Goal: Task Accomplishment & Management: Use online tool/utility

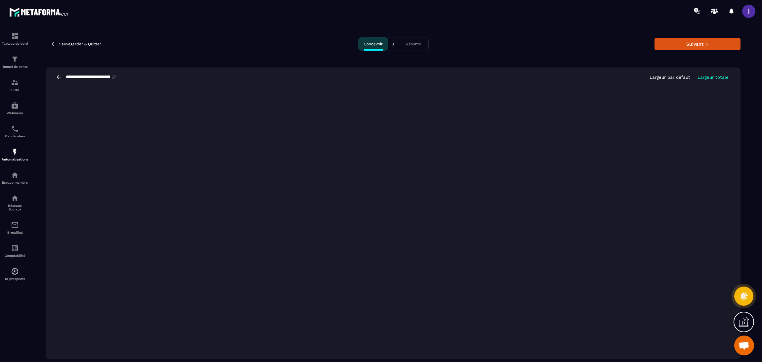
click at [60, 75] on icon at bounding box center [59, 77] width 6 height 6
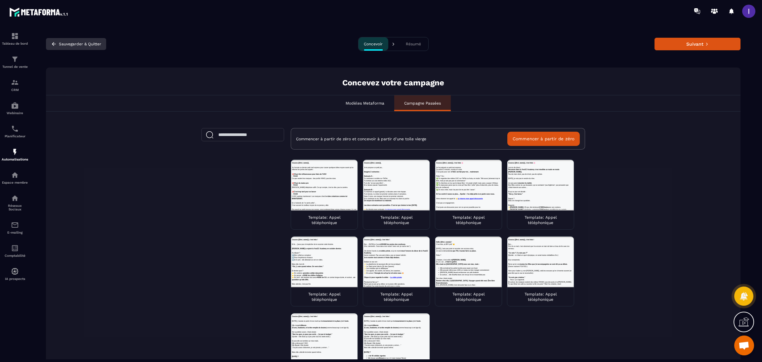
click at [55, 41] on icon "button" at bounding box center [54, 44] width 6 height 6
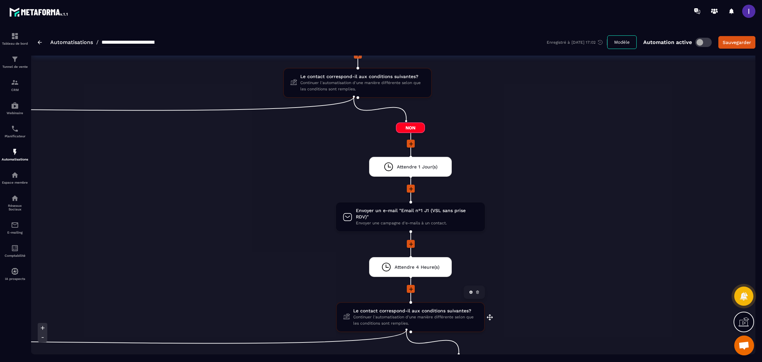
scroll to position [149, 0]
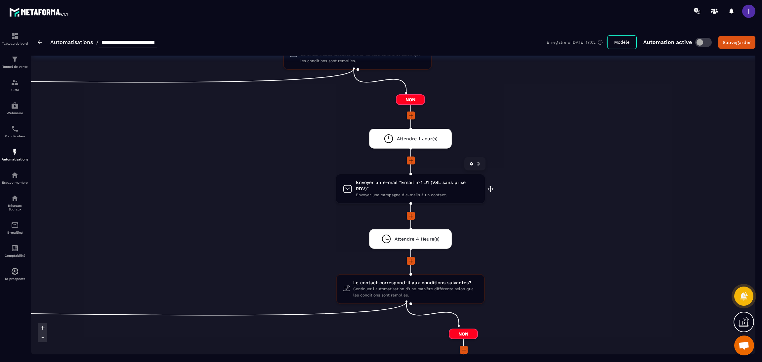
click at [418, 183] on span "Envoyer un e-mail "Email n°1 J1 (VSL sans prise RDV)"" at bounding box center [417, 185] width 122 height 13
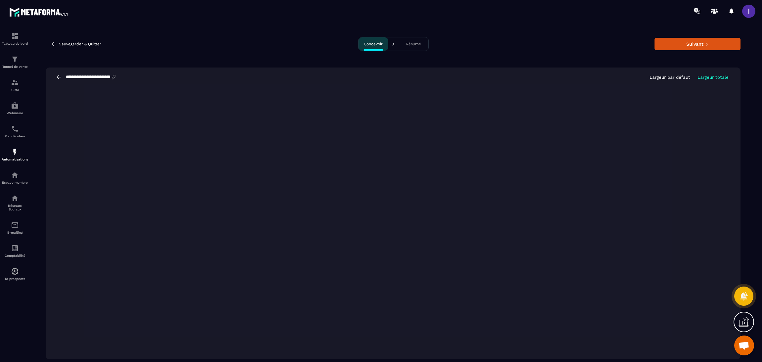
scroll to position [15, 0]
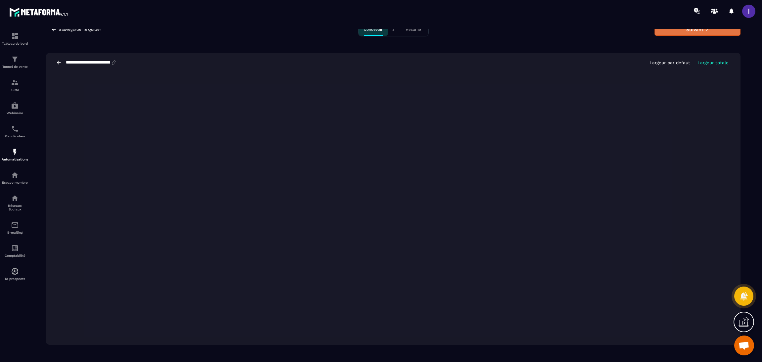
click at [717, 29] on button "Suivant" at bounding box center [698, 29] width 86 height 13
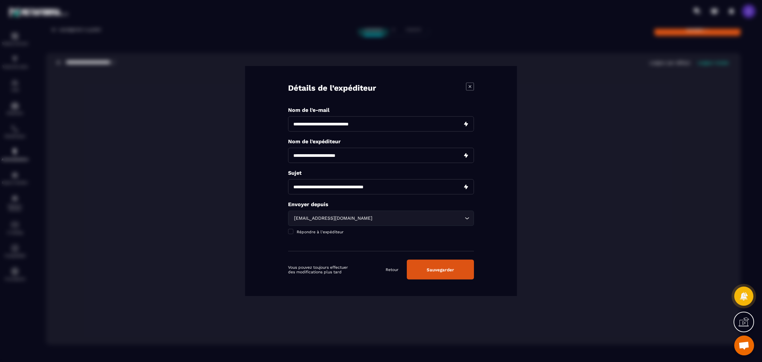
click at [466, 272] on button "Sauvegarder" at bounding box center [440, 270] width 67 height 20
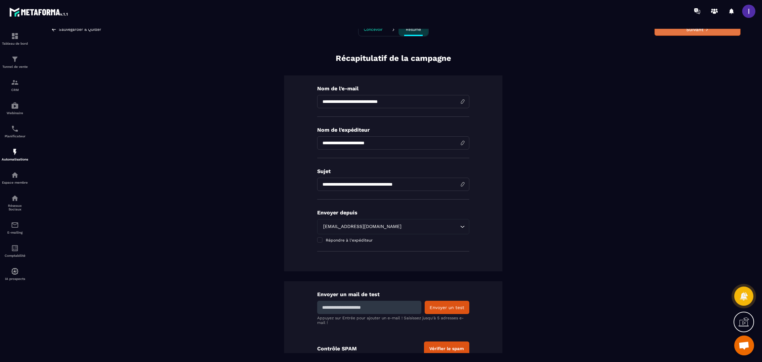
click at [693, 35] on button "Suivant" at bounding box center [698, 29] width 86 height 13
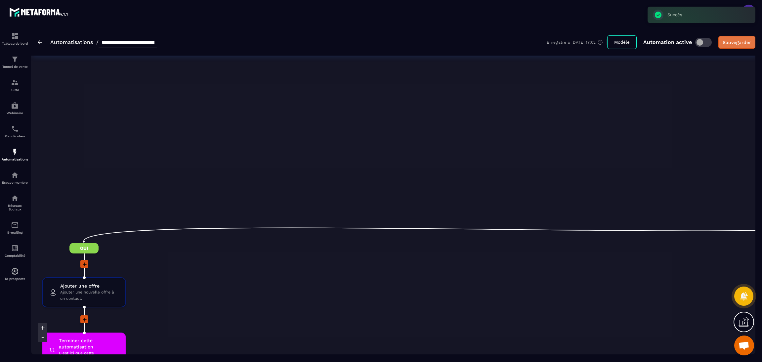
click at [725, 42] on div "Sauvegarder" at bounding box center [737, 42] width 28 height 7
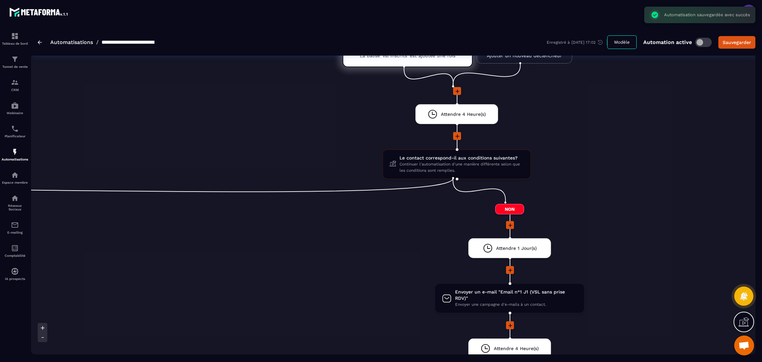
scroll to position [50, 0]
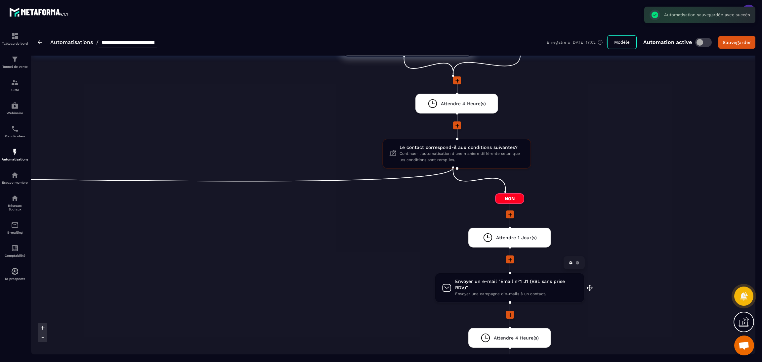
click at [552, 280] on span "Envoyer un e-mail "Email n°1 J1 (VSL sans prise RDV)"" at bounding box center [516, 284] width 122 height 13
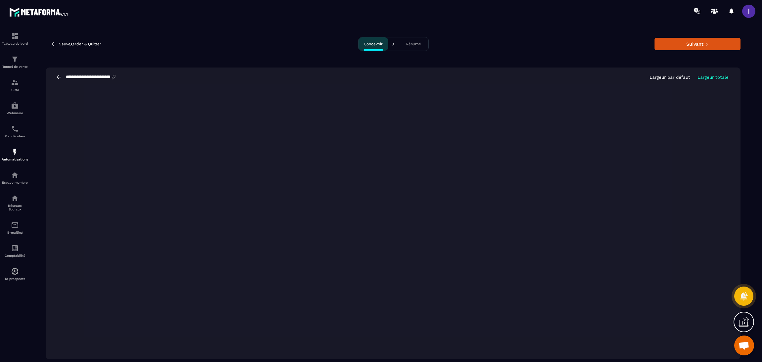
scroll to position [15, 0]
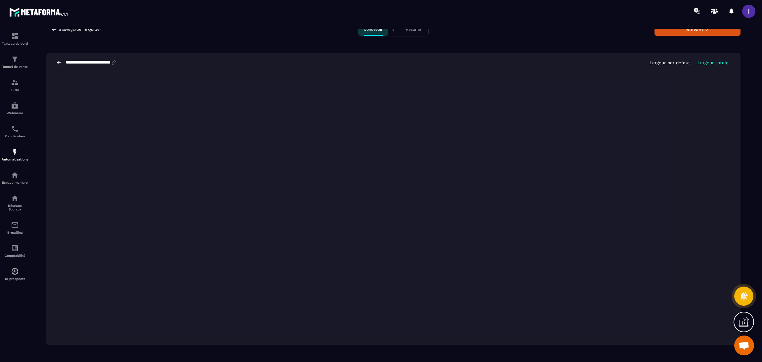
click at [101, 64] on input "**********" at bounding box center [88, 62] width 46 height 5
click at [57, 64] on icon at bounding box center [59, 63] width 6 height 6
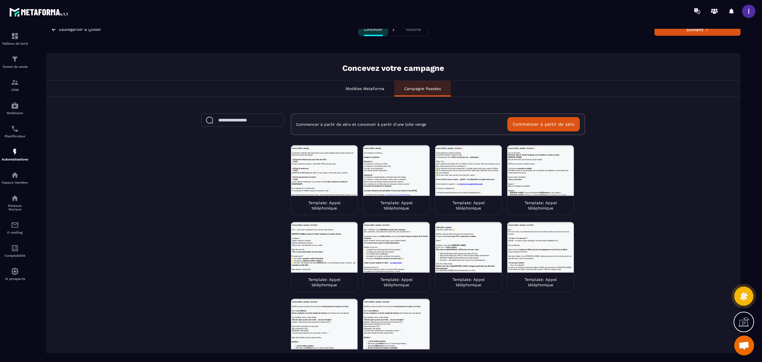
scroll to position [0, 0]
click at [355, 86] on p "Modèles Metaforma" at bounding box center [365, 88] width 39 height 5
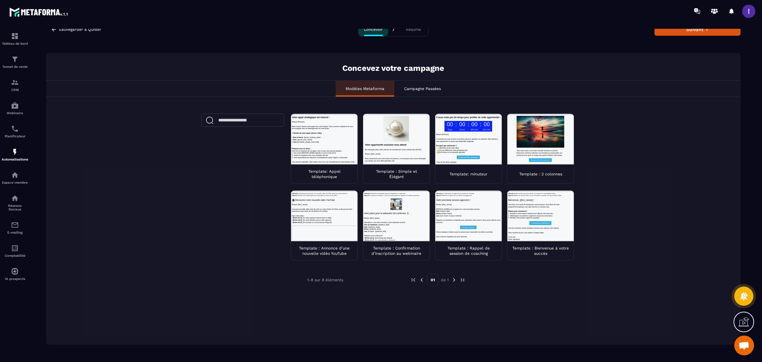
click at [325, 173] on p "Template: Appel téléphonique" at bounding box center [324, 174] width 57 height 11
click at [713, 35] on button "Suivant" at bounding box center [698, 29] width 86 height 13
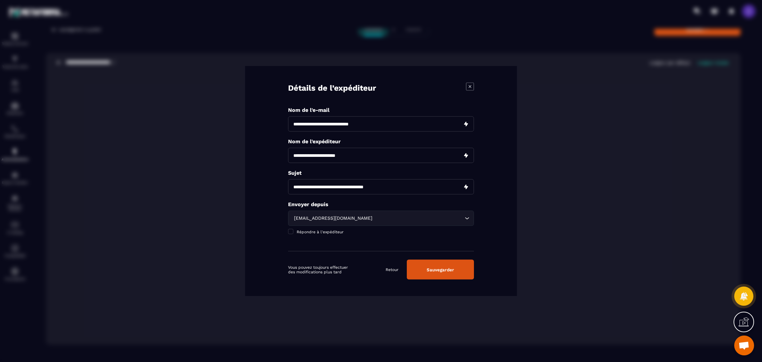
click at [468, 86] on icon "Modal window" at bounding box center [470, 87] width 8 height 8
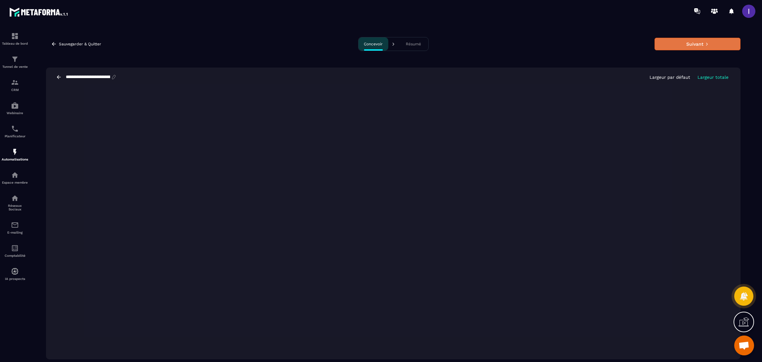
click at [669, 38] on button "Suivant" at bounding box center [698, 44] width 86 height 13
click at [697, 39] on button "Suivant" at bounding box center [698, 44] width 86 height 13
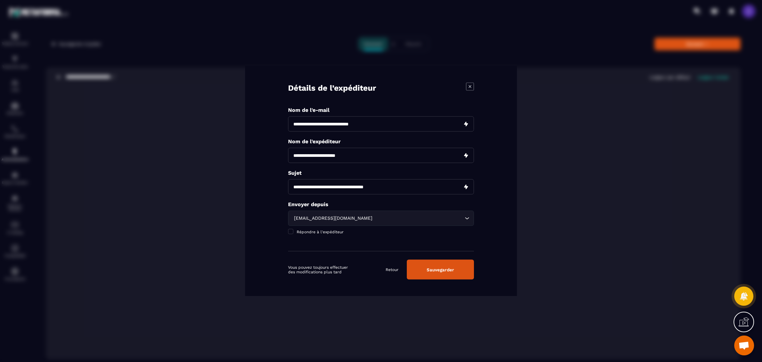
click at [387, 123] on input "**********" at bounding box center [381, 123] width 186 height 15
click at [294, 123] on input "**********" at bounding box center [381, 123] width 186 height 15
type input "**********"
click at [439, 276] on button "Sauvegarder" at bounding box center [440, 270] width 67 height 20
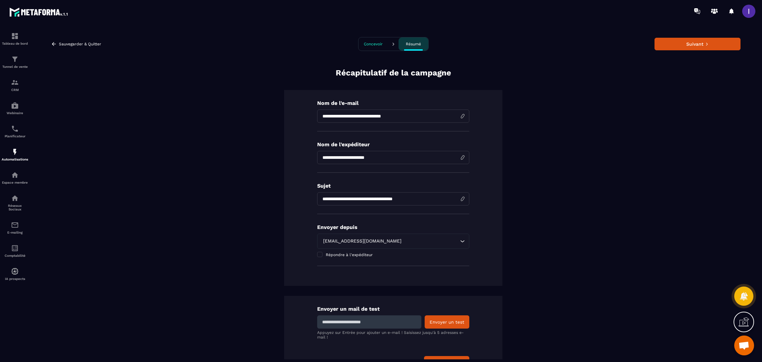
drag, startPoint x: 335, startPoint y: 327, endPoint x: 356, endPoint y: 316, distance: 24.3
click at [335, 327] on input at bounding box center [369, 321] width 104 height 13
type input "**********"
click at [464, 322] on button "Envoyer un test" at bounding box center [447, 321] width 45 height 13
click at [364, 42] on p "Concevoir" at bounding box center [373, 44] width 19 height 5
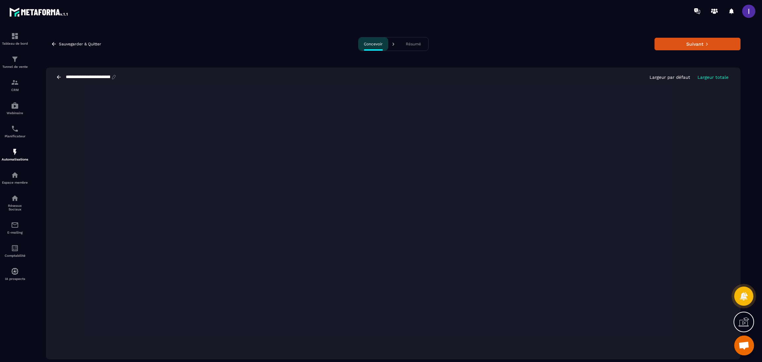
scroll to position [0, 0]
click at [731, 46] on button "Suivant" at bounding box center [698, 43] width 86 height 13
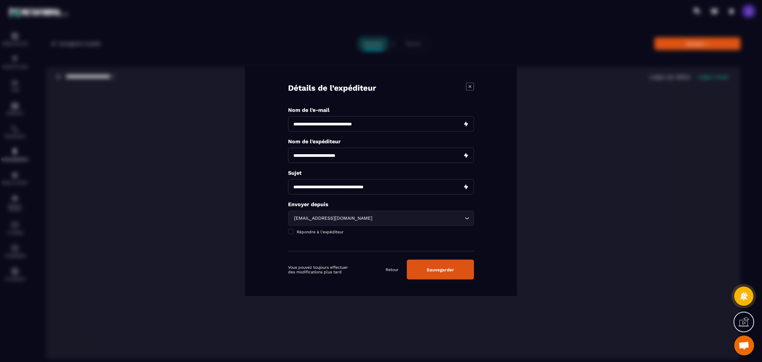
click at [439, 269] on button "Sauvegarder" at bounding box center [440, 270] width 67 height 20
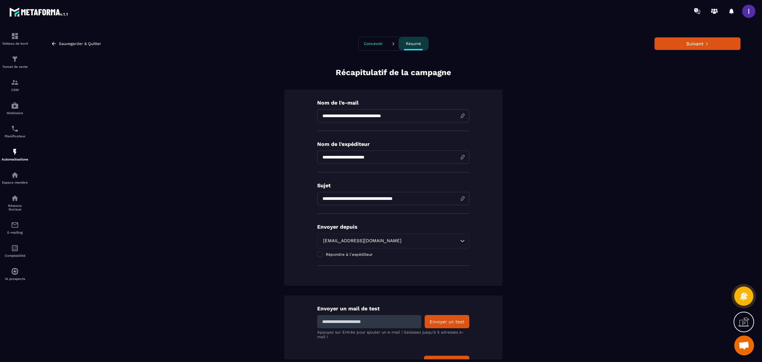
click at [405, 320] on input at bounding box center [369, 321] width 104 height 13
type input "**********"
click at [441, 323] on button "Envoyer un test" at bounding box center [447, 321] width 45 height 13
click at [365, 39] on button "Concevoir" at bounding box center [374, 43] width 30 height 13
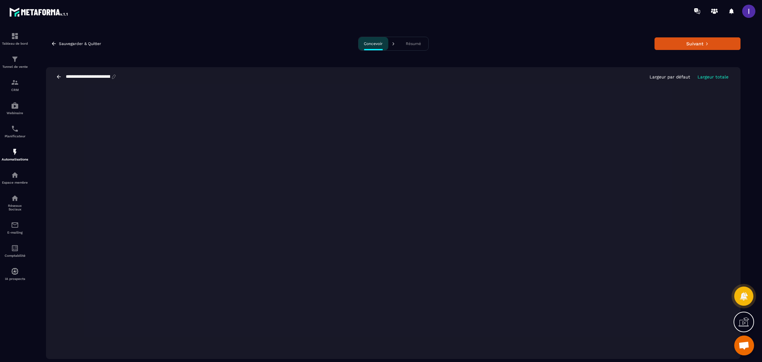
scroll to position [0, 0]
click at [677, 38] on button "Suivant" at bounding box center [698, 44] width 86 height 13
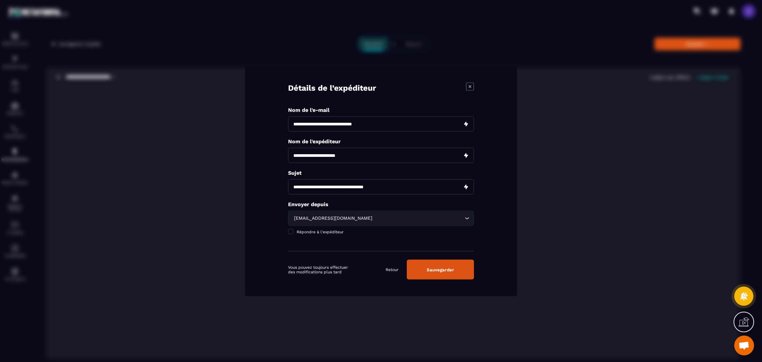
click at [442, 275] on button "Sauvegarder" at bounding box center [440, 270] width 67 height 20
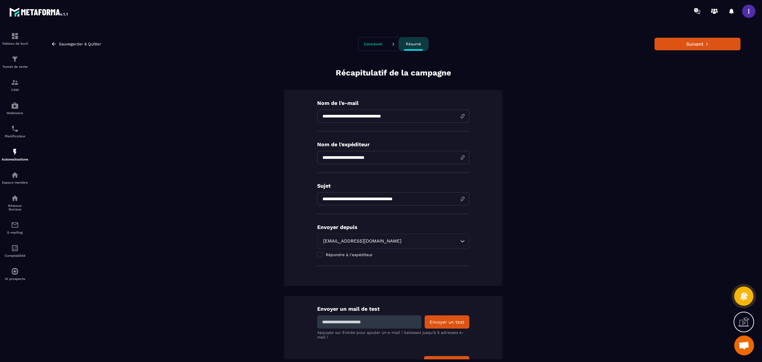
drag, startPoint x: 357, startPoint y: 324, endPoint x: 355, endPoint y: 317, distance: 7.5
click at [358, 324] on input at bounding box center [369, 321] width 104 height 13
type input "**********"
click at [451, 322] on button "Envoyer un test" at bounding box center [447, 321] width 45 height 13
click at [366, 45] on p "Concevoir" at bounding box center [373, 44] width 19 height 5
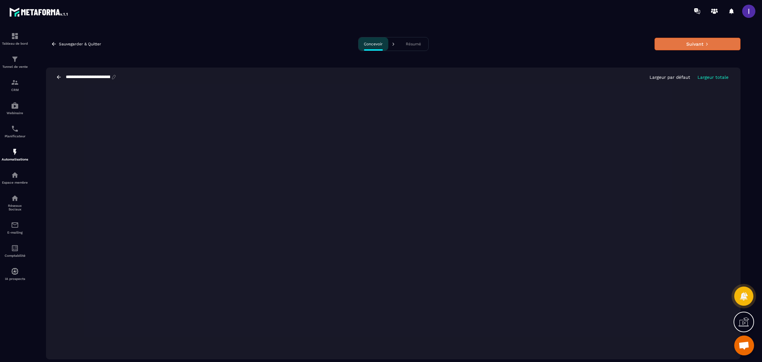
click at [694, 39] on button "Suivant" at bounding box center [698, 44] width 86 height 13
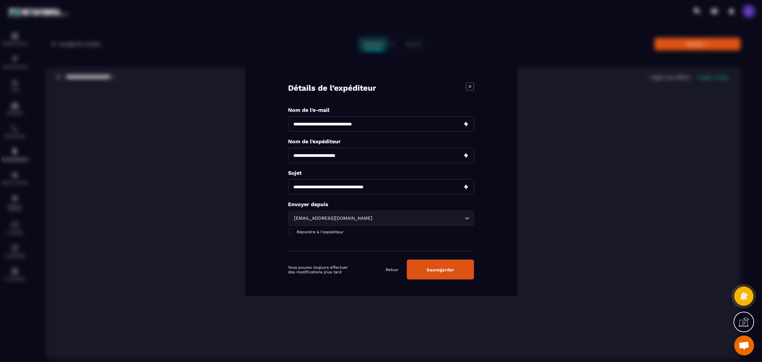
click at [430, 270] on button "Sauvegarder" at bounding box center [440, 270] width 67 height 20
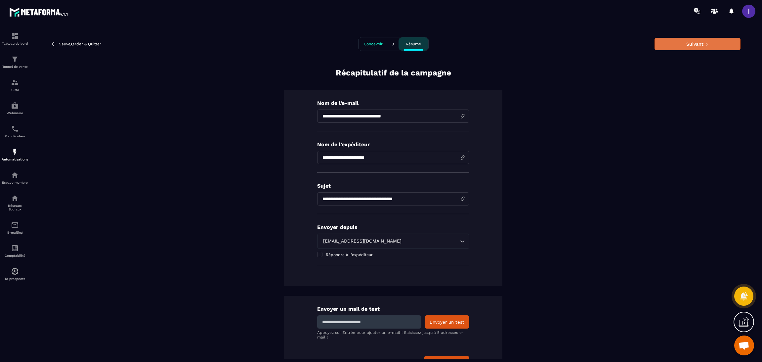
click at [690, 46] on button "Suivant" at bounding box center [698, 44] width 86 height 13
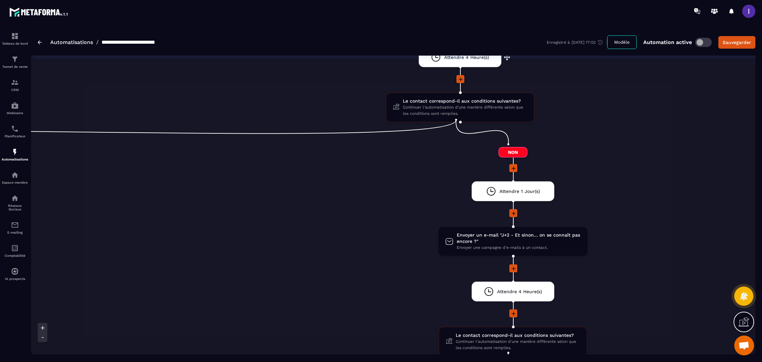
scroll to position [347, 0]
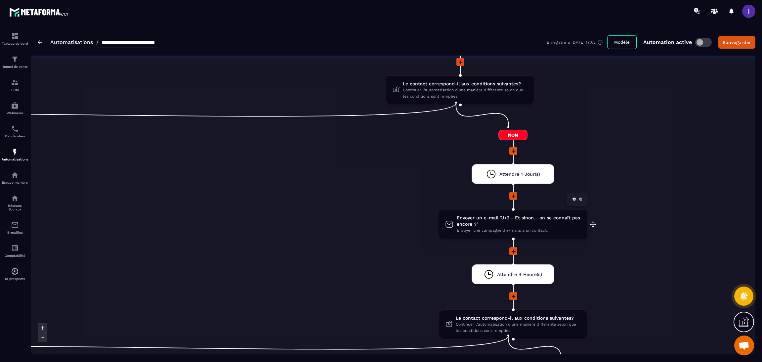
click at [512, 217] on span "Envoyer un e-mail "J+2 - Et sinon… on se connaît pas encore ?"" at bounding box center [519, 221] width 124 height 13
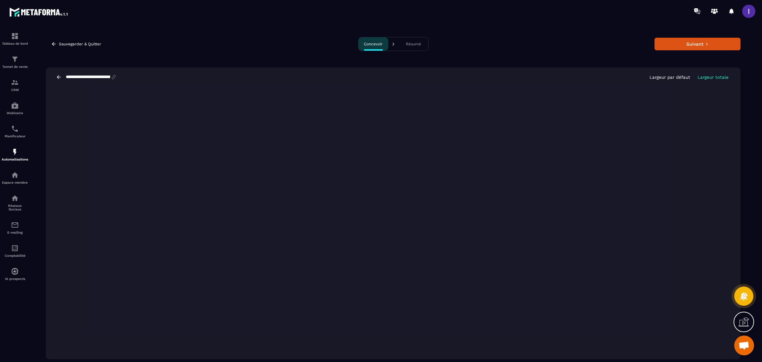
scroll to position [15, 0]
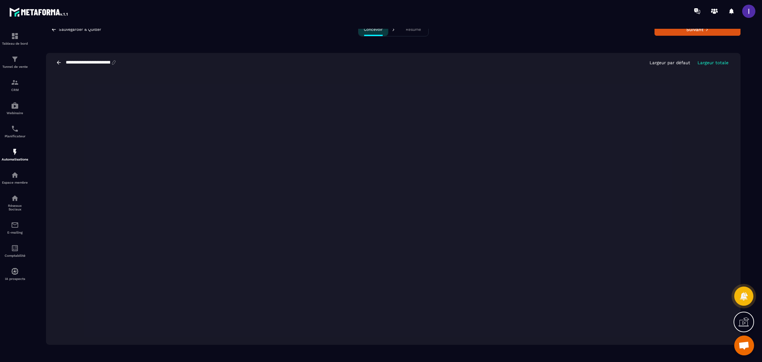
click at [628, 53] on div "**********" at bounding box center [393, 62] width 695 height 19
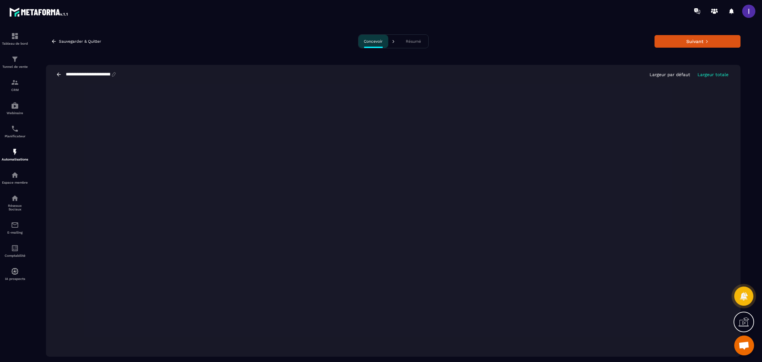
scroll to position [0, 0]
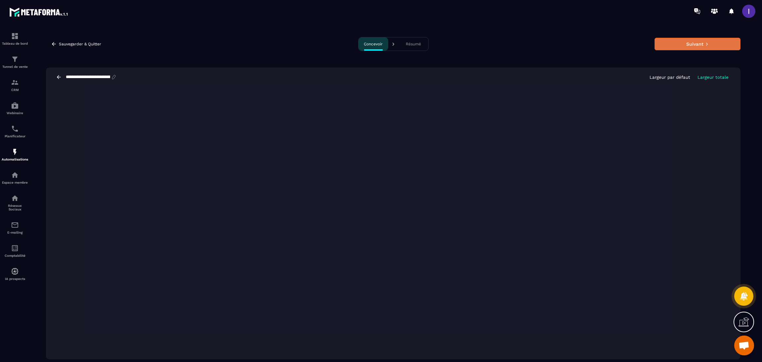
click at [666, 44] on button "Suivant" at bounding box center [698, 44] width 86 height 13
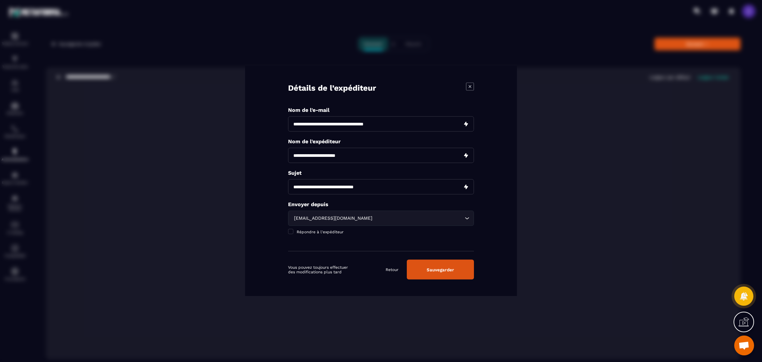
click at [448, 267] on button "Sauvegarder" at bounding box center [440, 270] width 67 height 20
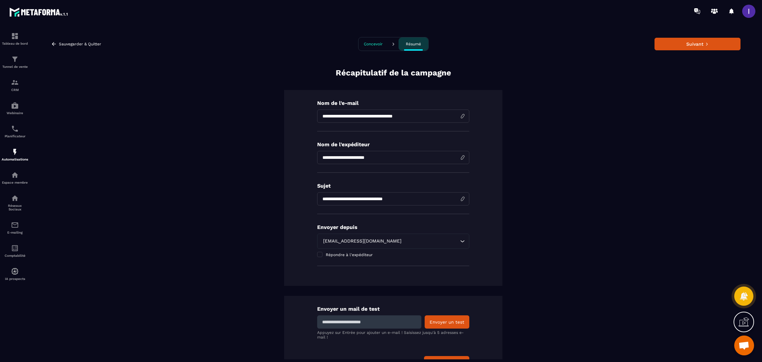
click at [376, 326] on input at bounding box center [369, 321] width 104 height 13
type input "**********"
click at [446, 320] on button "Envoyer un test" at bounding box center [447, 321] width 45 height 13
click at [696, 44] on button "Suivant" at bounding box center [698, 44] width 86 height 13
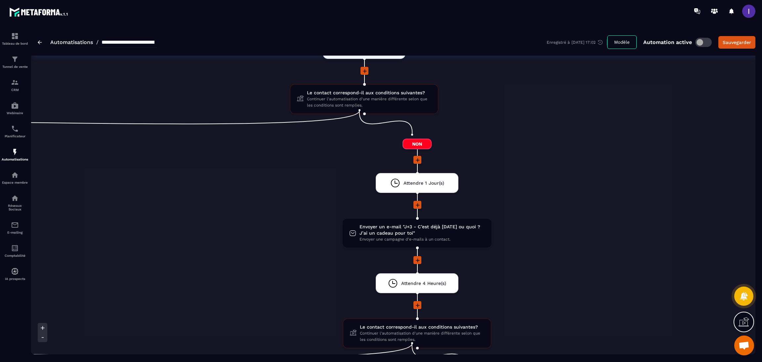
scroll to position [595, 0]
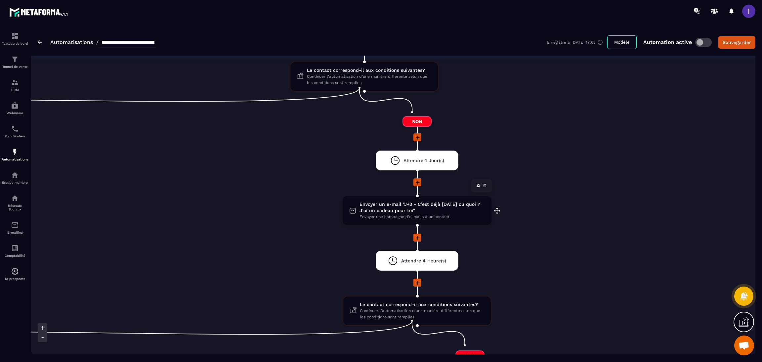
click at [420, 202] on span "Envoyer un e-mail "J+3 - C’est déjà Noël ou quoi ? J’ai un cadeau pour toi"" at bounding box center [422, 207] width 125 height 13
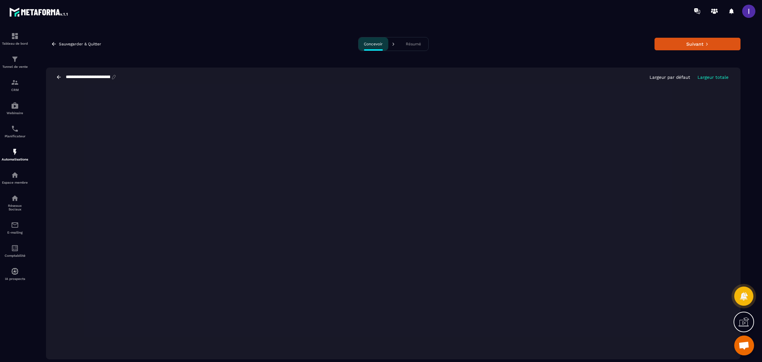
click at [456, 73] on div "**********" at bounding box center [393, 76] width 695 height 19
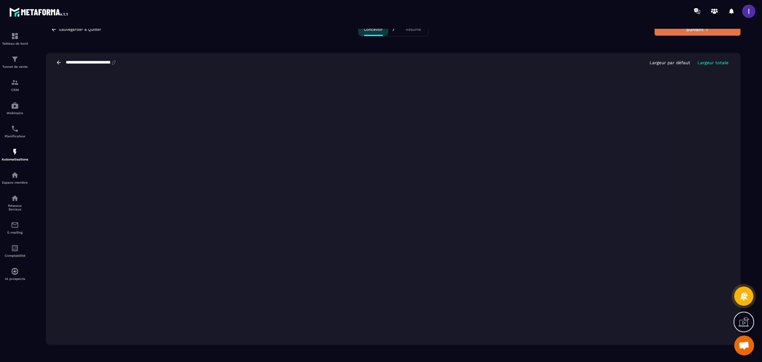
click at [684, 30] on button "Suivant" at bounding box center [698, 29] width 86 height 13
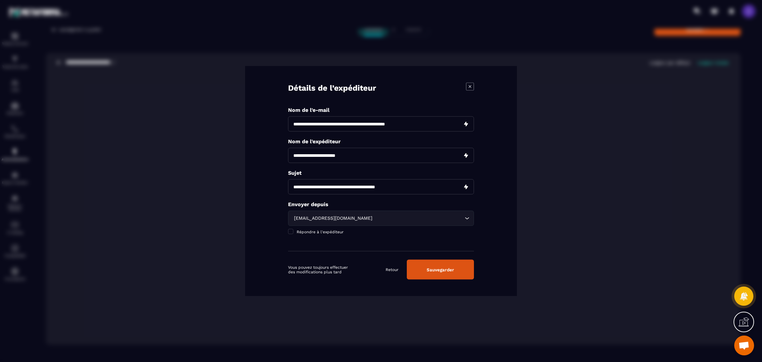
click at [459, 270] on button "Sauvegarder" at bounding box center [440, 270] width 67 height 20
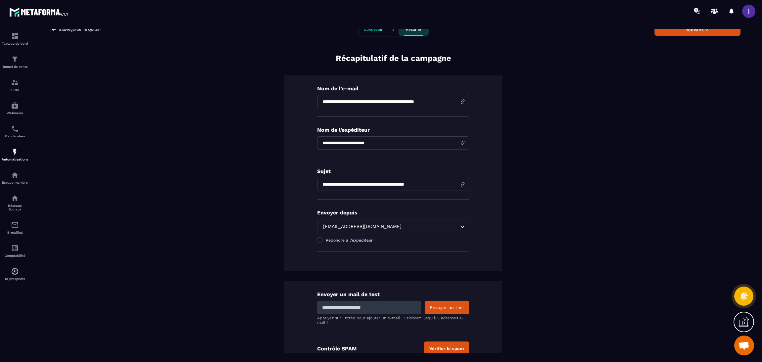
drag, startPoint x: 360, startPoint y: 312, endPoint x: 360, endPoint y: 308, distance: 3.7
click at [360, 312] on input at bounding box center [369, 307] width 104 height 13
type input "**********"
click at [456, 304] on button "Envoyer un test" at bounding box center [447, 307] width 45 height 13
click at [697, 31] on button "Suivant" at bounding box center [698, 29] width 86 height 13
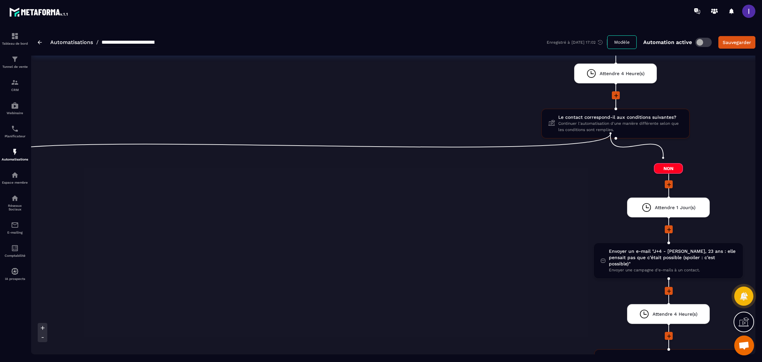
scroll to position [794, 0]
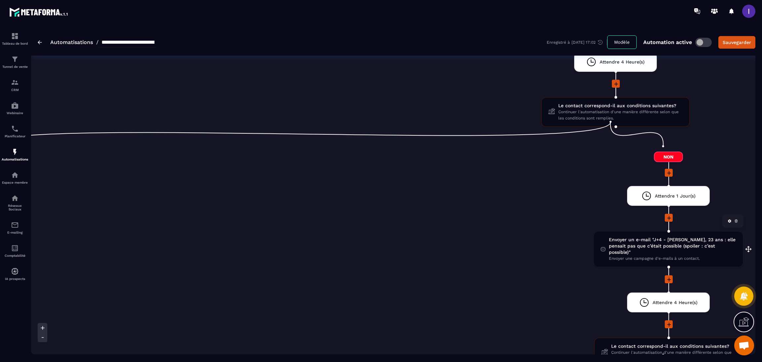
click at [646, 237] on span "Envoyer un e-mail "J+4 - Manon, 23 ans : elle pensait pas que c’était possible …" at bounding box center [672, 246] width 127 height 19
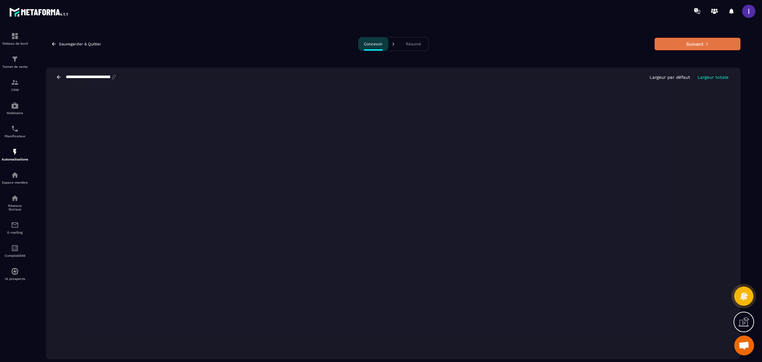
click at [695, 47] on button "Suivant" at bounding box center [698, 44] width 86 height 13
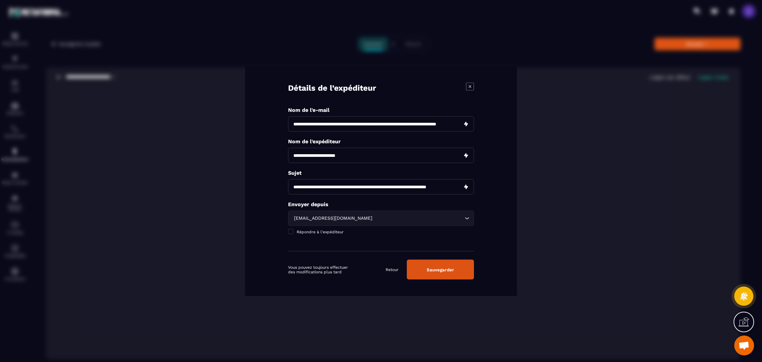
click at [443, 269] on button "Sauvegarder" at bounding box center [440, 270] width 67 height 20
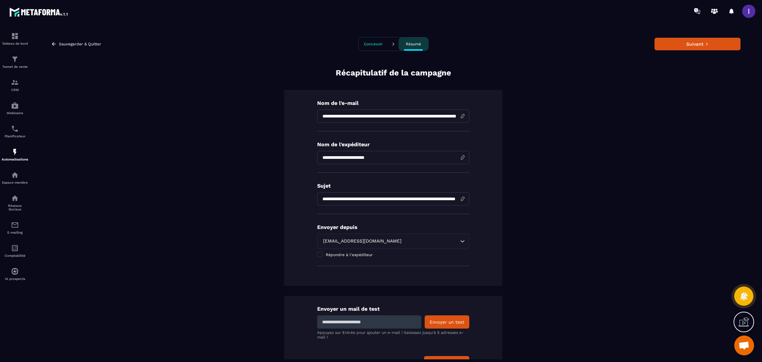
drag, startPoint x: 350, startPoint y: 320, endPoint x: 352, endPoint y: 306, distance: 14.1
click at [350, 320] on input at bounding box center [369, 321] width 104 height 13
type input "**********"
click at [438, 319] on button "Envoyer un test" at bounding box center [447, 321] width 45 height 13
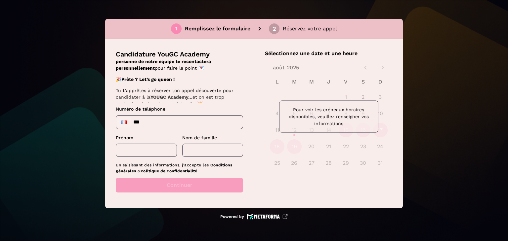
scroll to position [99, 0]
click at [165, 114] on div "Numéro de téléphone ***" at bounding box center [179, 117] width 127 height 23
click at [165, 120] on input "***" at bounding box center [179, 122] width 127 height 13
click at [195, 123] on input "***" at bounding box center [179, 122] width 127 height 13
type input "**********"
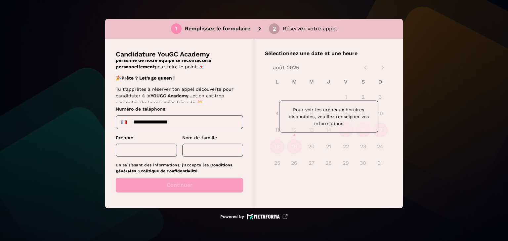
click at [135, 149] on input "text" at bounding box center [146, 150] width 61 height 13
type input "*"
click at [203, 151] on input "text" at bounding box center [212, 150] width 61 height 13
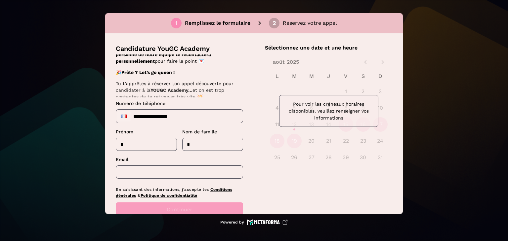
type input "*"
click at [154, 176] on input "text" at bounding box center [179, 172] width 127 height 13
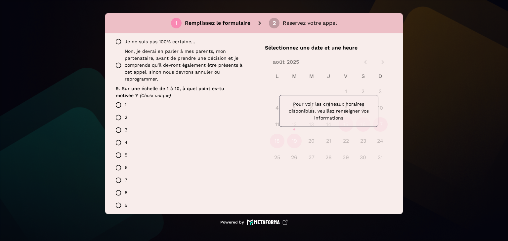
scroll to position [635, 0]
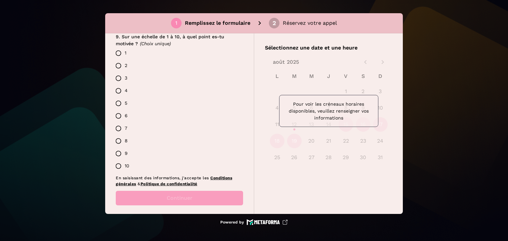
type input "********"
